Goal: Find specific page/section: Find specific page/section

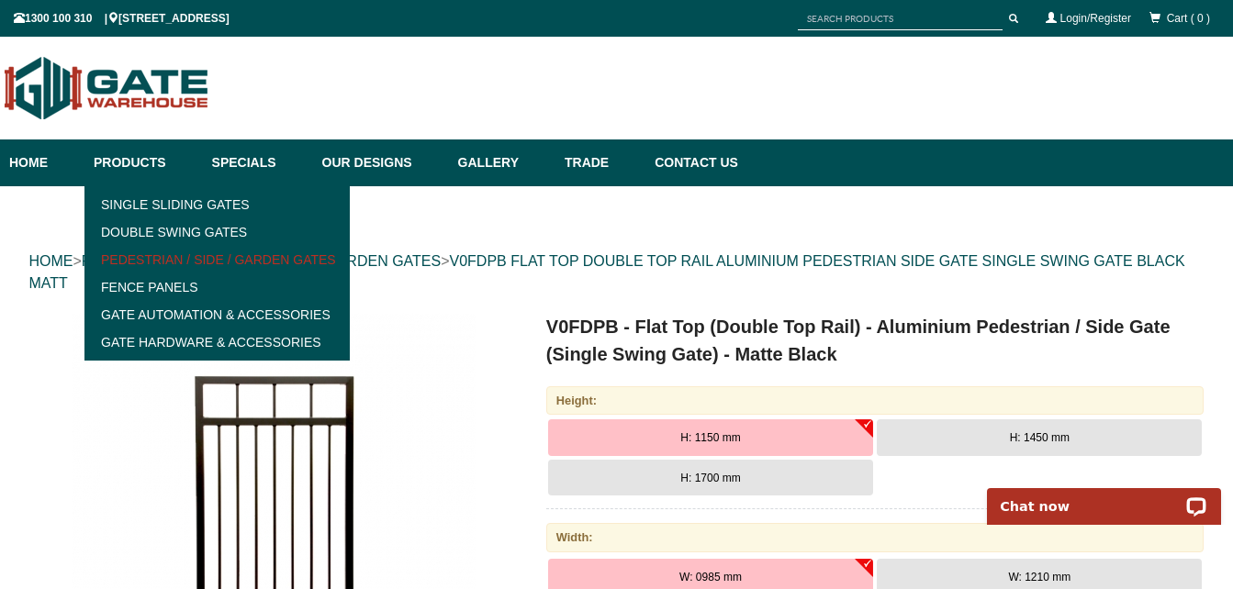
click at [162, 260] on link "Pedestrian / Side / Garden Gates" at bounding box center [217, 260] width 254 height 28
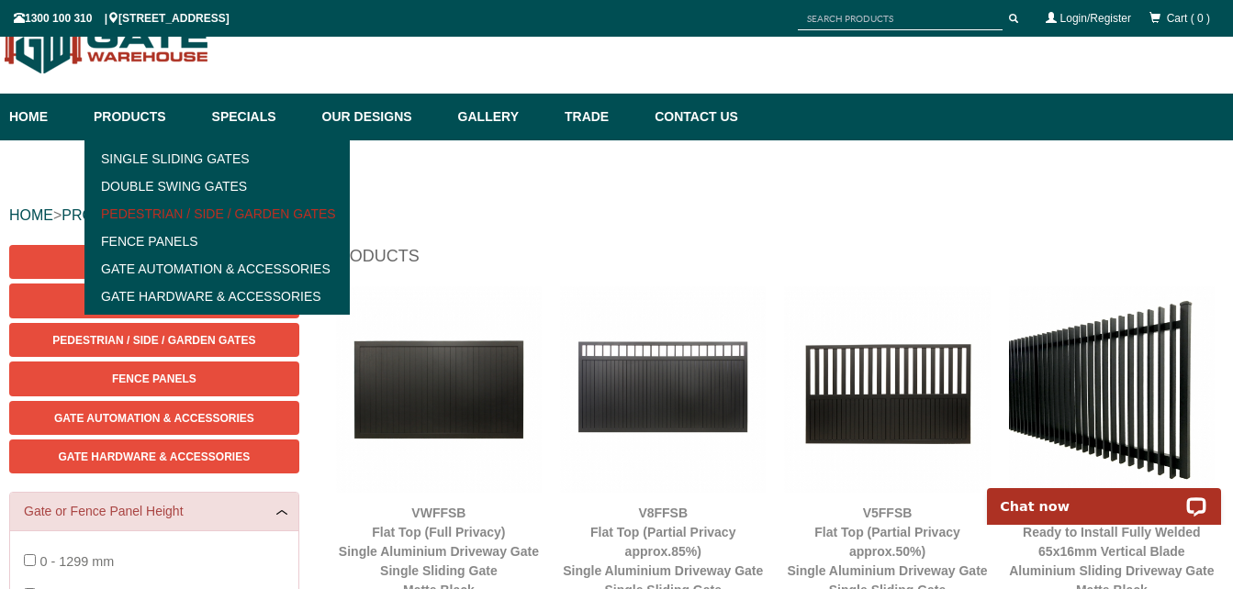
click at [155, 212] on link "Pedestrian / Side / Garden Gates" at bounding box center [217, 214] width 254 height 28
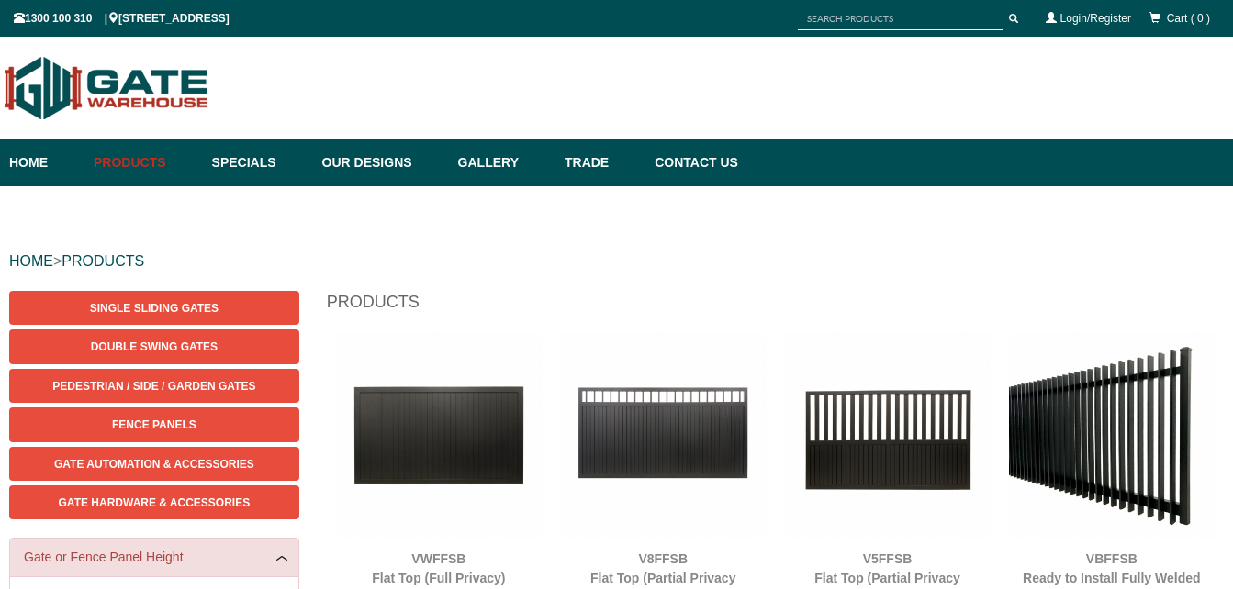
scroll to position [46, 0]
